Goal: Check status: Check status

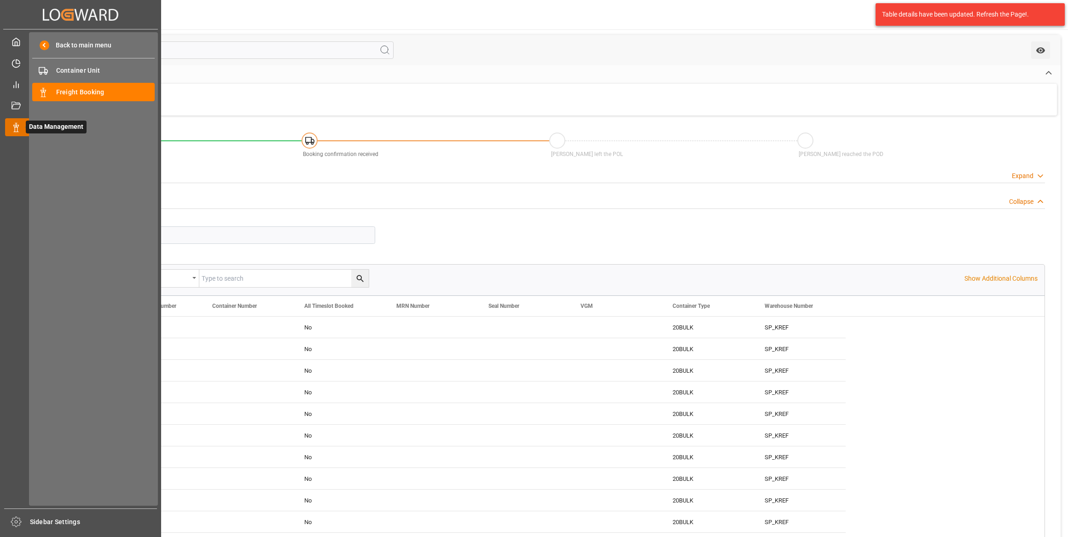
scroll to position [12, 0]
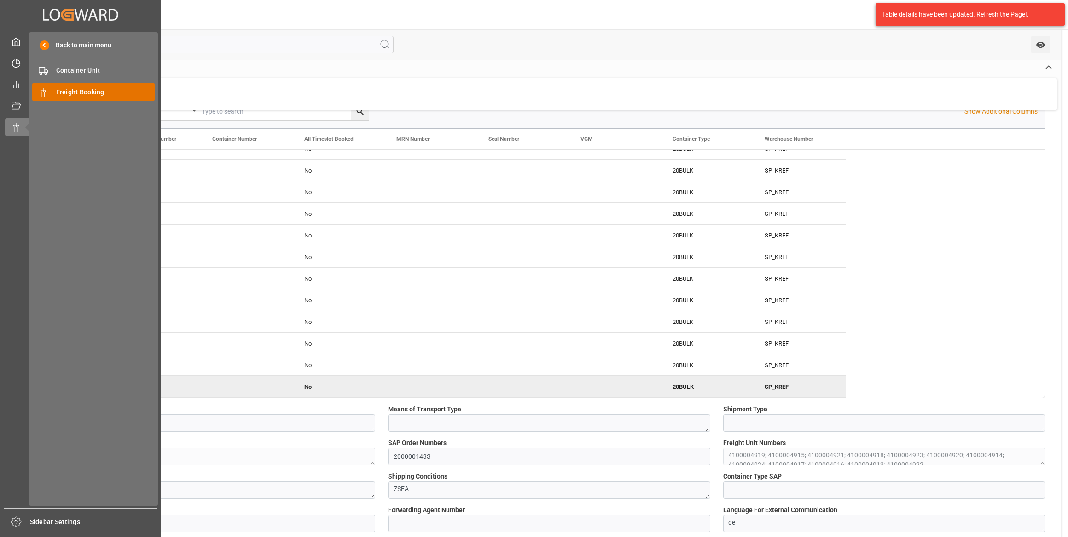
click at [62, 93] on span "Freight Booking" at bounding box center [105, 92] width 99 height 10
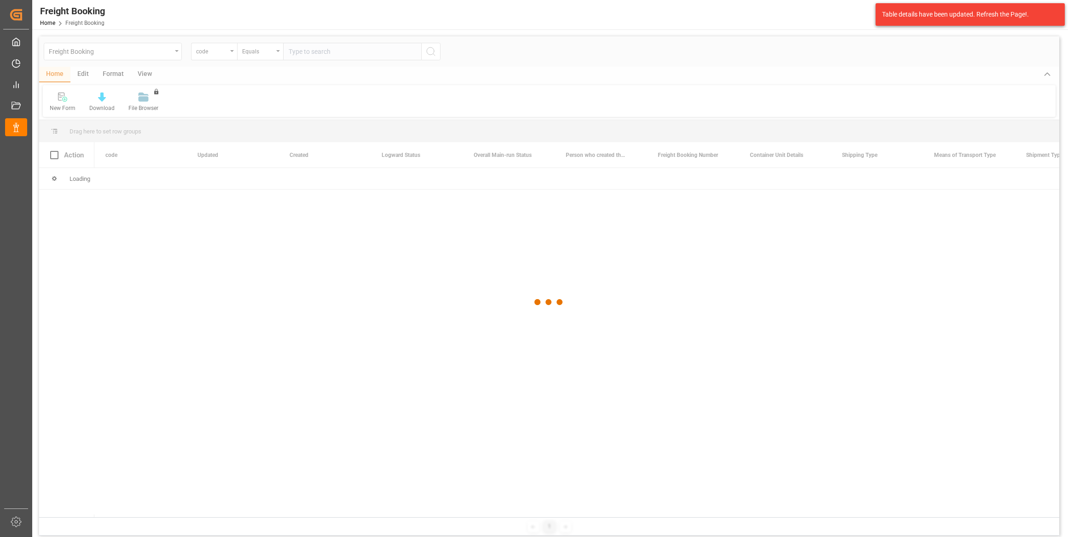
click at [221, 52] on div at bounding box center [549, 302] width 1020 height 532
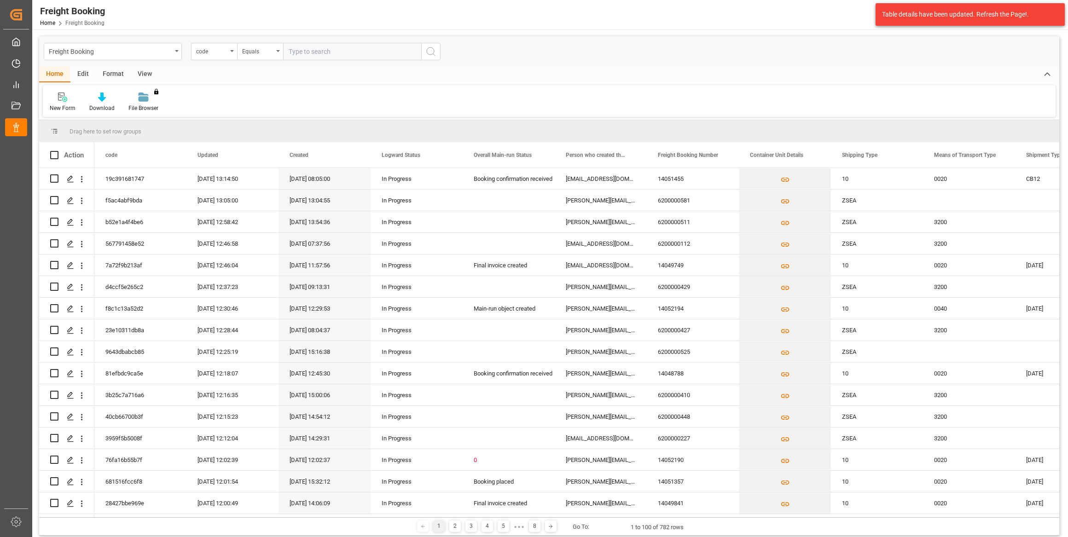
click at [221, 52] on div "code" at bounding box center [211, 50] width 31 height 11
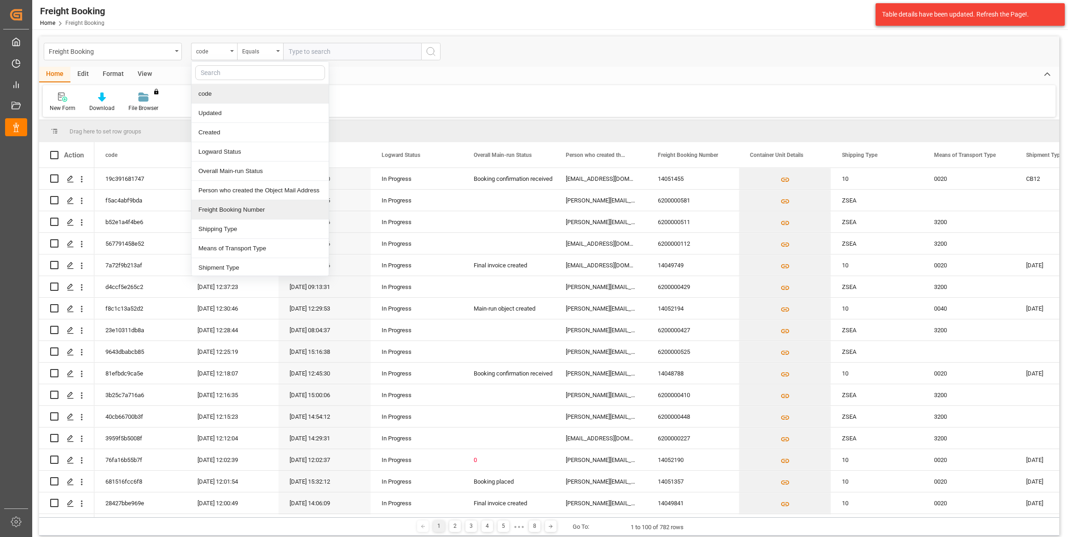
click at [234, 210] on div "Freight Booking Number" at bounding box center [259, 209] width 137 height 19
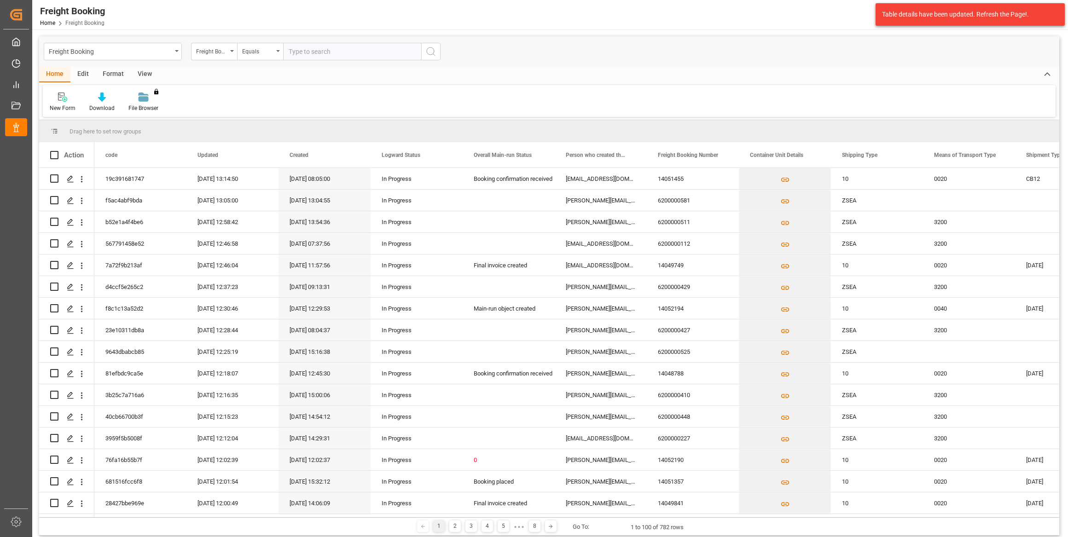
click at [307, 61] on div "Freight Booking Freight Booking Number Equals" at bounding box center [549, 51] width 1020 height 30
click at [308, 58] on input "text" at bounding box center [352, 51] width 138 height 17
paste input "6200000561"
type input "6200000561"
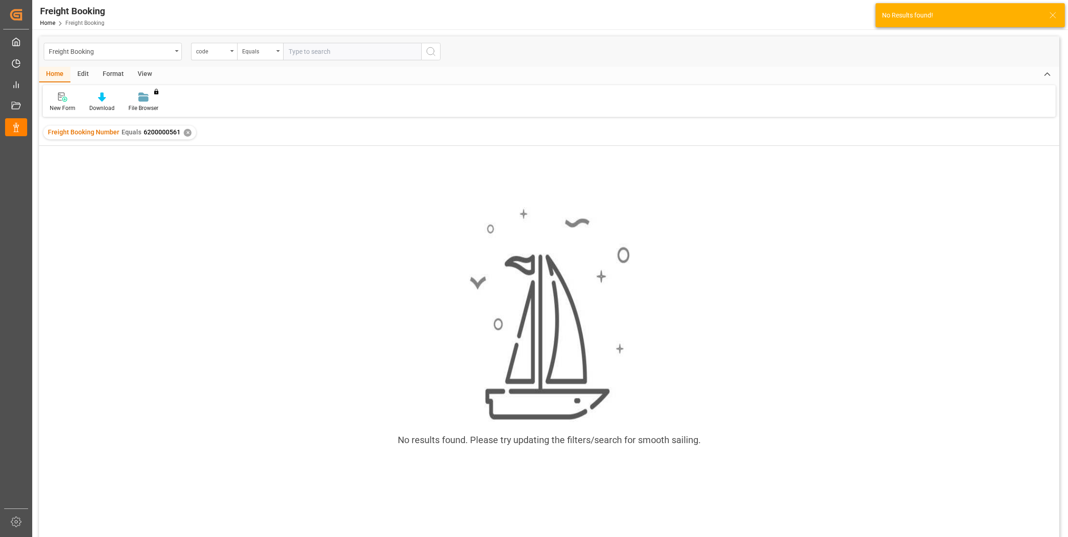
click at [187, 133] on div "✕" at bounding box center [188, 133] width 8 height 8
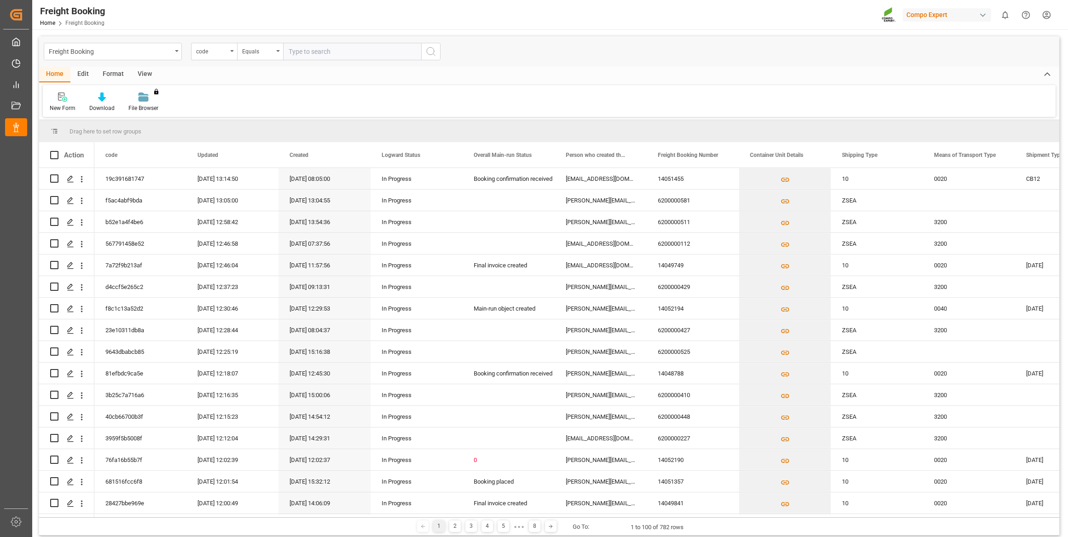
click at [227, 56] on div "code" at bounding box center [214, 51] width 46 height 17
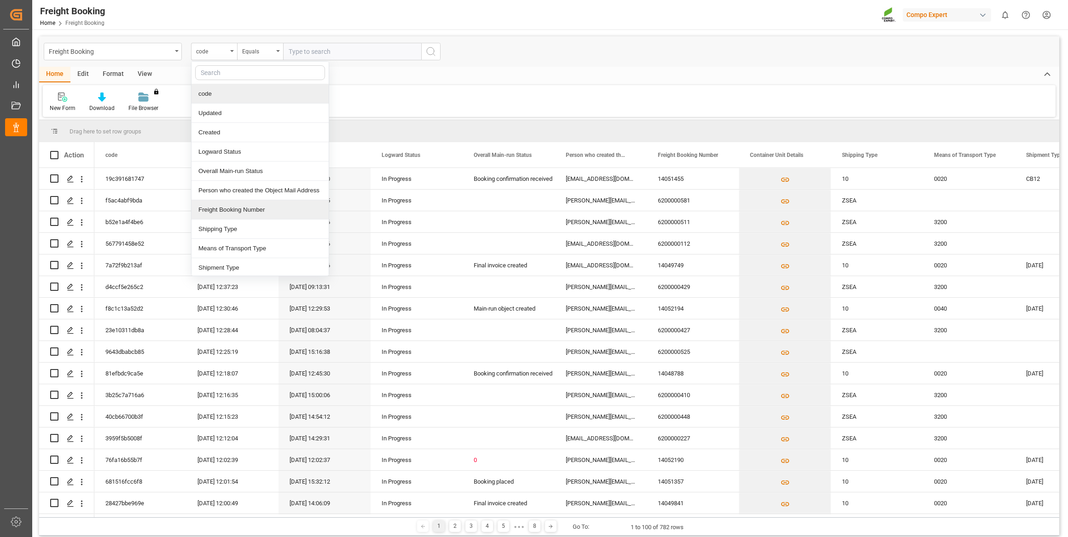
click at [249, 209] on div "Freight Booking Number" at bounding box center [259, 209] width 137 height 19
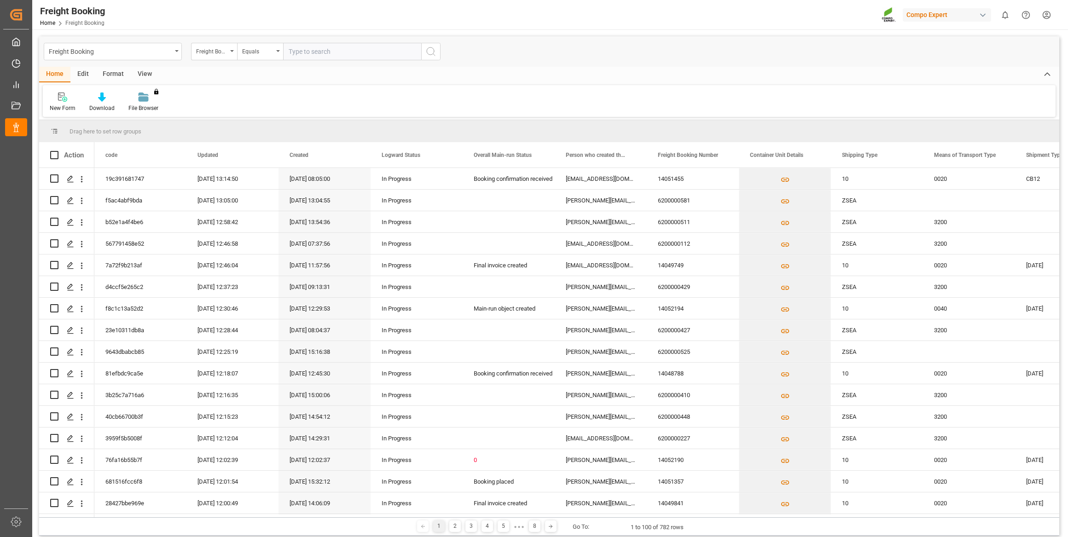
click at [340, 53] on input "text" at bounding box center [352, 51] width 138 height 17
paste input "6200000561"
type input "6200000561"
